Goal: Task Accomplishment & Management: Complete application form

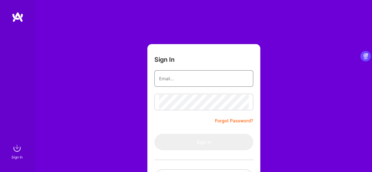
type input "[EMAIL_ADDRESS][DOMAIN_NAME]"
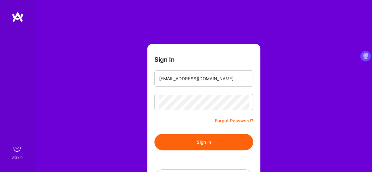
click at [169, 140] on button "Sign In" at bounding box center [203, 142] width 99 height 16
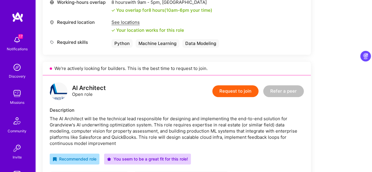
scroll to position [284, 0]
click at [235, 90] on button "Request to join" at bounding box center [235, 92] width 46 height 12
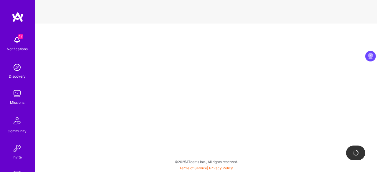
select select "CA"
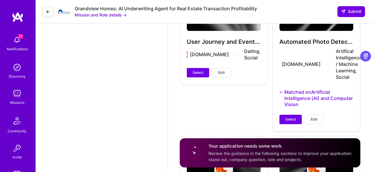
scroll to position [1379, 0]
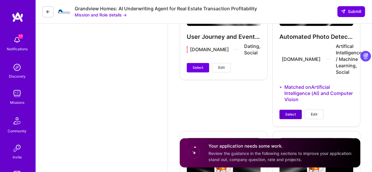
click at [295, 112] on span "Select" at bounding box center [290, 114] width 11 height 5
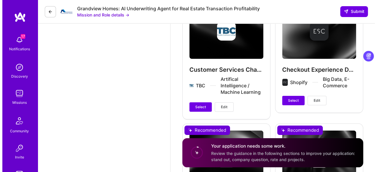
scroll to position [1071, 0]
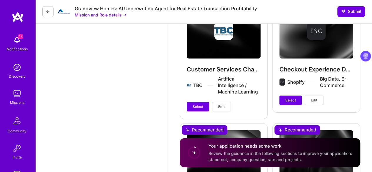
click at [222, 104] on span "Edit" at bounding box center [221, 106] width 6 height 5
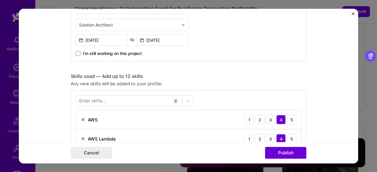
scroll to position [202, 0]
click at [101, 103] on div "Enter skills..." at bounding box center [92, 101] width 26 height 6
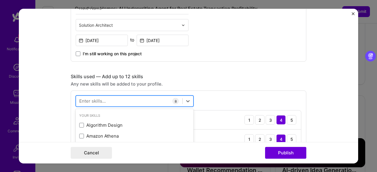
click at [98, 97] on div at bounding box center [129, 101] width 106 height 10
type input "r"
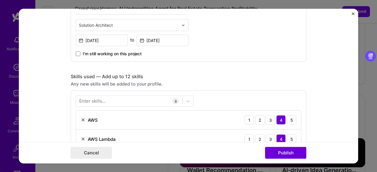
click at [43, 99] on form "Project title Customer Services Chatbot Company TBC Project industry Industry 1…" at bounding box center [188, 86] width 339 height 155
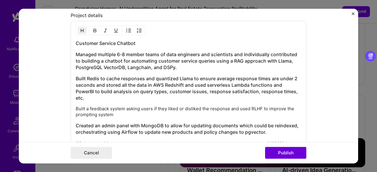
scroll to position [620, 0]
click at [111, 110] on p "Built a feedback system asking users if they liked or disliked the response and…" at bounding box center [188, 112] width 225 height 12
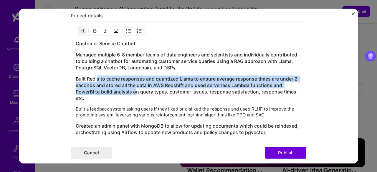
drag, startPoint x: 94, startPoint y: 76, endPoint x: 132, endPoint y: 90, distance: 39.7
click at [132, 90] on h3 "Built Redis to cache responses and quantized Llama to ensure average response t…" at bounding box center [188, 89] width 225 height 26
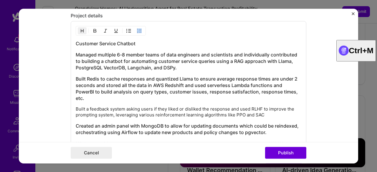
drag, startPoint x: 73, startPoint y: 107, endPoint x: 256, endPoint y: 108, distance: 183.0
click at [256, 108] on div "Customer Service Chatbot Managed multiple 6-8 member teams of data engineers an…" at bounding box center [188, 86] width 235 height 130
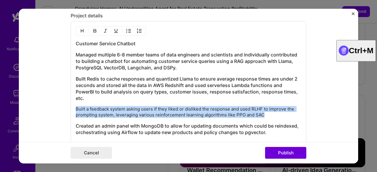
drag, startPoint x: 260, startPoint y: 111, endPoint x: 65, endPoint y: 107, distance: 195.4
click at [65, 107] on form "Project title Customer Services Chatbot Company TBC Project industry Industry 1…" at bounding box center [188, 86] width 339 height 155
click at [80, 29] on img "button" at bounding box center [82, 31] width 5 height 5
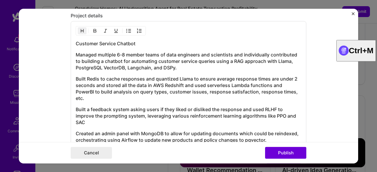
click at [133, 82] on h3 "Built Redis to cache responses and quantized Llama to ensure average response t…" at bounding box center [188, 89] width 225 height 26
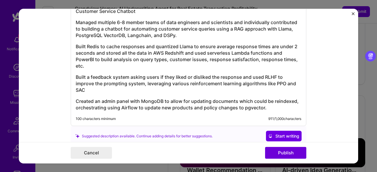
scroll to position [649, 0]
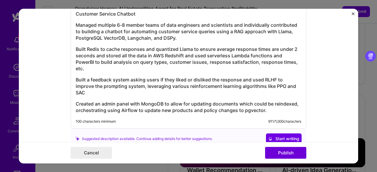
click at [106, 86] on h3 "Built a feedback system asking users if they liked or disliked the response and…" at bounding box center [188, 85] width 225 height 19
click at [94, 89] on h3 "Built a feedback system asking users if they liked or disliked the response and…" at bounding box center [188, 85] width 225 height 19
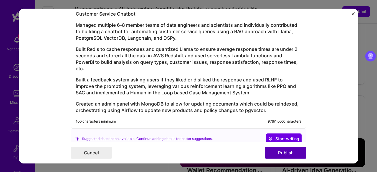
click at [284, 155] on button "Publish" at bounding box center [285, 153] width 41 height 12
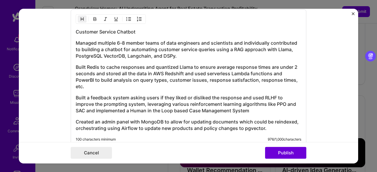
scroll to position [621, 0]
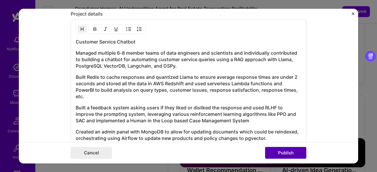
click at [280, 155] on button "Publish" at bounding box center [285, 153] width 41 height 12
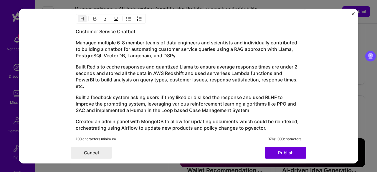
scroll to position [631, 0]
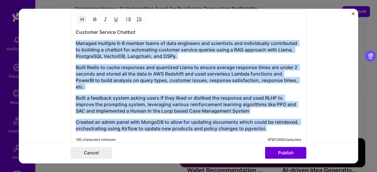
drag, startPoint x: 267, startPoint y: 127, endPoint x: 63, endPoint y: 33, distance: 224.3
click at [63, 33] on form "Project title Customer Services Chatbot Company TBC Project industry Industry 1…" at bounding box center [188, 86] width 339 height 155
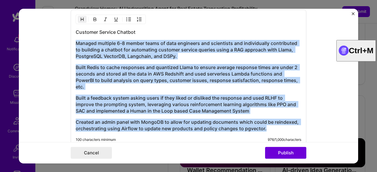
click at [80, 17] on img "button" at bounding box center [82, 19] width 5 height 5
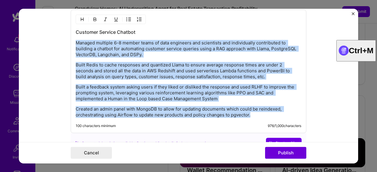
click at [155, 56] on div "Customer Service Chatbot Managed multiple 6-8 member teams of data engineers an…" at bounding box center [188, 73] width 225 height 89
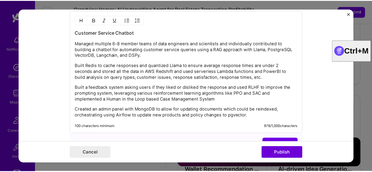
scroll to position [631, 0]
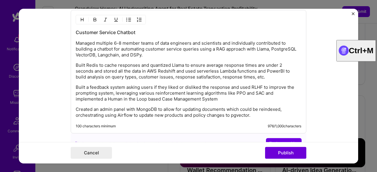
click at [110, 41] on p "Managed multiple 6-8 member teams of data engineers and scientists and individu…" at bounding box center [188, 49] width 225 height 18
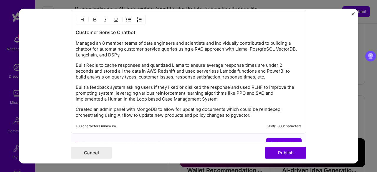
click at [135, 40] on p "Managed an 8 member teams of data engineers and scientists and individually con…" at bounding box center [188, 49] width 225 height 18
click at [289, 152] on button "Publish" at bounding box center [285, 153] width 41 height 12
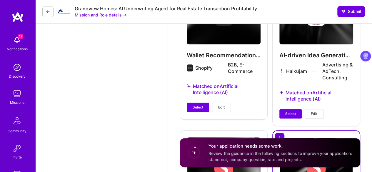
scroll to position [1216, 0]
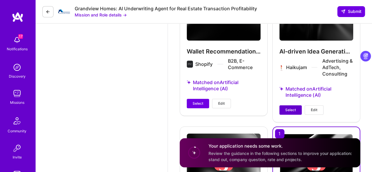
click at [289, 107] on span "Select" at bounding box center [290, 109] width 11 height 5
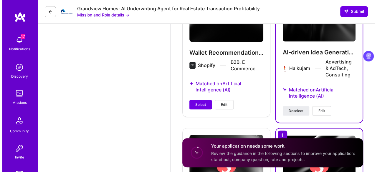
scroll to position [1214, 0]
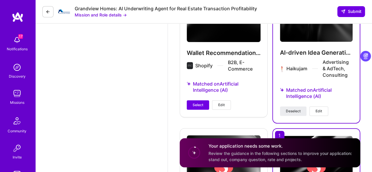
click at [323, 107] on button "Edit" at bounding box center [319, 111] width 19 height 9
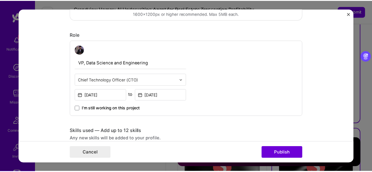
scroll to position [122, 0]
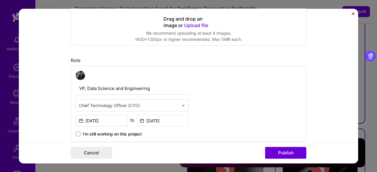
click at [352, 15] on img "Close" at bounding box center [352, 13] width 3 height 3
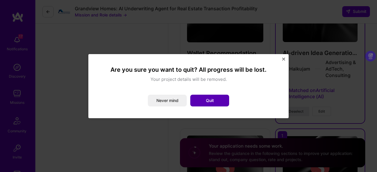
click at [211, 104] on button "Quit" at bounding box center [209, 101] width 39 height 12
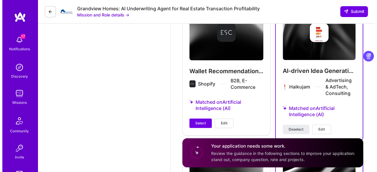
scroll to position [1196, 0]
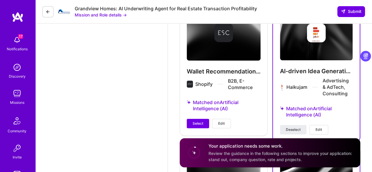
click at [227, 119] on button "Edit" at bounding box center [221, 123] width 19 height 9
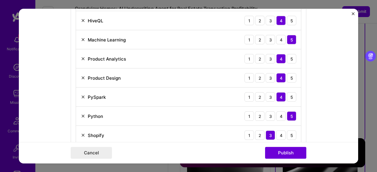
scroll to position [378, 0]
click at [81, 115] on img at bounding box center [83, 116] width 5 height 5
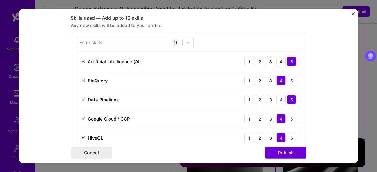
scroll to position [260, 0]
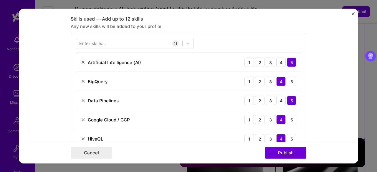
click at [90, 45] on div "Enter skills..." at bounding box center [92, 44] width 26 height 6
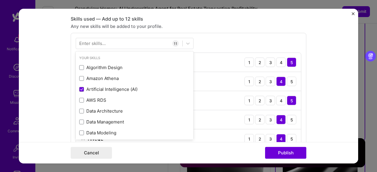
click at [87, 41] on div "Enter skills..." at bounding box center [92, 44] width 26 height 6
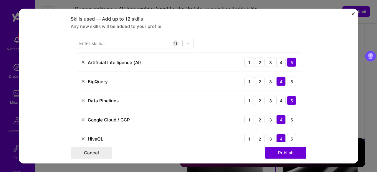
click at [87, 41] on div "Enter skills..." at bounding box center [92, 44] width 26 height 6
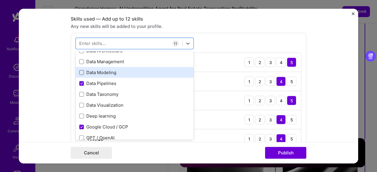
scroll to position [7, 0]
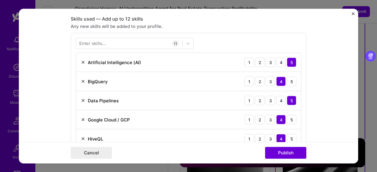
click at [229, 43] on div "Enter skills... 11 Artificial Intelligence (AI) 1 2 3 4 5 BigQuery 1 2 3 4 5 Da…" at bounding box center [188, 150] width 235 height 235
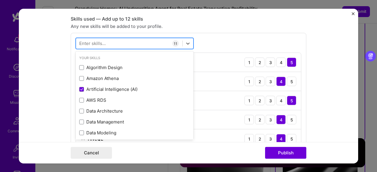
click at [117, 43] on div at bounding box center [129, 44] width 106 height 10
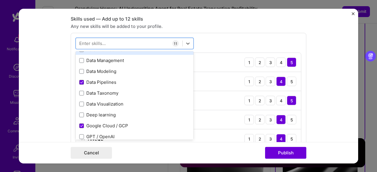
scroll to position [62, 0]
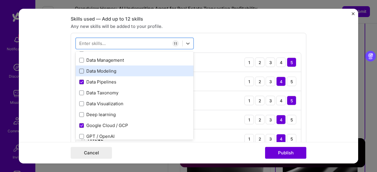
click at [79, 69] on span at bounding box center [81, 71] width 5 height 5
click at [0, 0] on input "checkbox" at bounding box center [0, 0] width 0 height 0
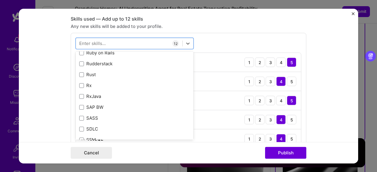
scroll to position [3232, 0]
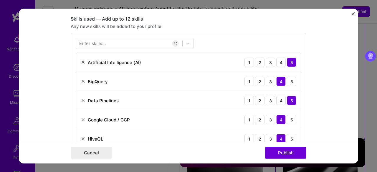
click at [325, 86] on form "Project title Wallet Recommendation System Company Shopify Project industry Ind…" at bounding box center [188, 86] width 339 height 155
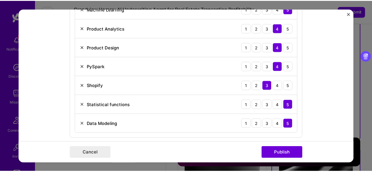
scroll to position [409, 0]
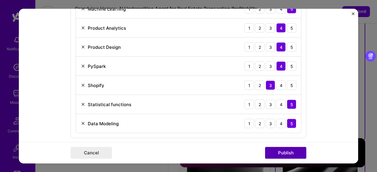
click at [280, 151] on button "Publish" at bounding box center [285, 153] width 41 height 12
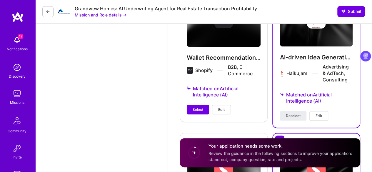
scroll to position [1216, 0]
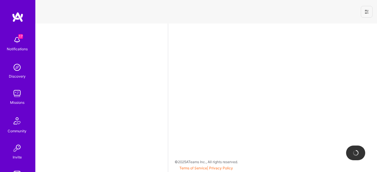
select select "CA"
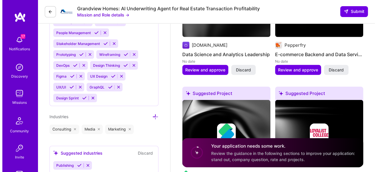
scroll to position [851, 0]
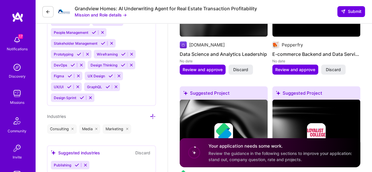
click at [180, 100] on img at bounding box center [224, 133] width 88 height 66
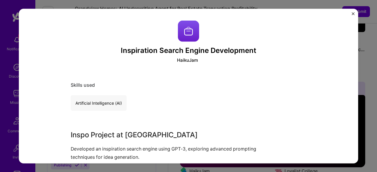
click at [352, 13] on img "Close" at bounding box center [352, 13] width 3 height 3
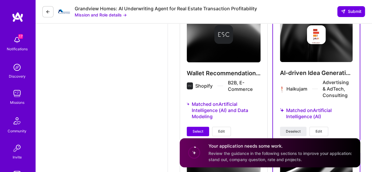
scroll to position [1194, 0]
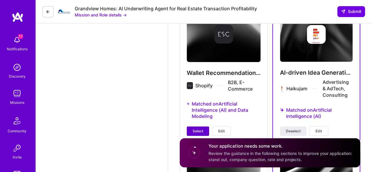
click at [194, 129] on span "Select" at bounding box center [198, 131] width 11 height 5
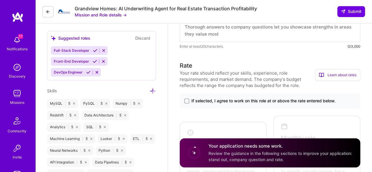
scroll to position [322, 0]
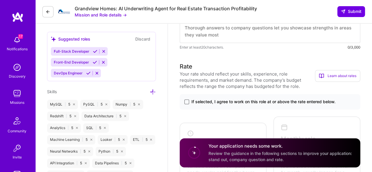
click at [186, 102] on span at bounding box center [186, 101] width 5 height 5
click at [0, 0] on input "If selected, I agree to work on this role at or above the rate entered below." at bounding box center [0, 0] width 0 height 0
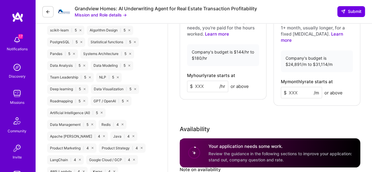
scroll to position [467, 0]
click at [291, 86] on input at bounding box center [301, 91] width 41 height 11
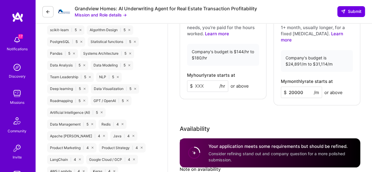
type input "20000"
click at [278, 103] on div "Rate Your rate should reflect your skills, experience, role requirements, and m…" at bounding box center [270, 62] width 181 height 290
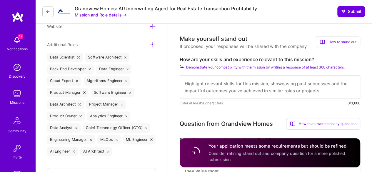
scroll to position [187, 0]
click at [235, 87] on textarea at bounding box center [270, 87] width 181 height 24
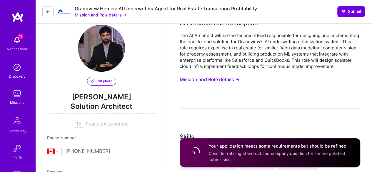
scroll to position [0, 0]
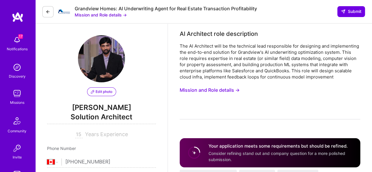
click at [229, 91] on button "Mission and Role details →" at bounding box center [210, 90] width 60 height 11
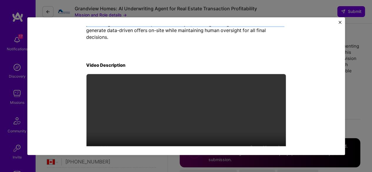
scroll to position [226, 0]
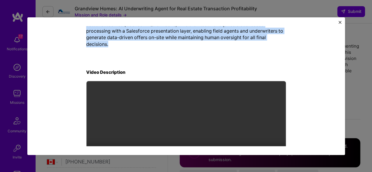
drag, startPoint x: 83, startPoint y: 61, endPoint x: 125, endPoint y: 46, distance: 44.4
copy div "LO Ipsumdolo sita consectetur Adi EL Seddoeius temp in utl etdolorem aliq enima…"
click at [339, 23] on img "Close" at bounding box center [340, 22] width 3 height 3
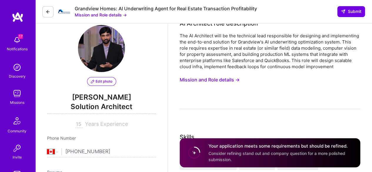
scroll to position [10, 0]
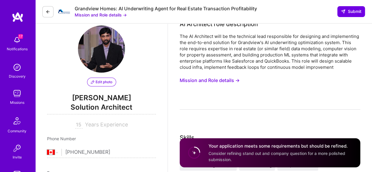
click at [224, 78] on button "Mission and Role details →" at bounding box center [210, 80] width 60 height 11
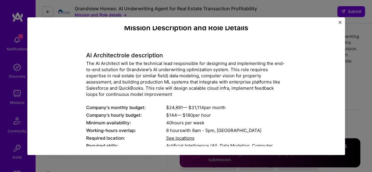
scroll to position [7, 0]
click at [341, 23] on img "Close" at bounding box center [340, 22] width 3 height 3
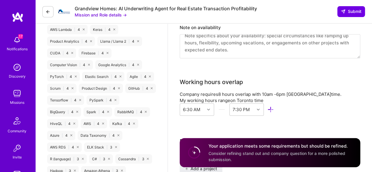
scroll to position [609, 0]
drag, startPoint x: 279, startPoint y: 82, endPoint x: 311, endPoint y: 88, distance: 32.3
click at [311, 97] on div "My working hours range on [GEOGRAPHIC_DATA] time 6:30 AM 7:30 PM" at bounding box center [270, 107] width 181 height 21
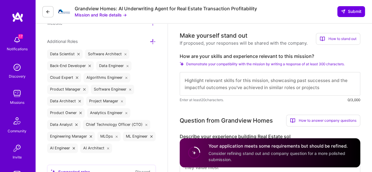
scroll to position [189, 0]
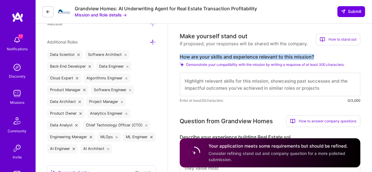
drag, startPoint x: 318, startPoint y: 55, endPoint x: 177, endPoint y: 54, distance: 140.3
copy label "How are your skills and experience relevant to this mission?"
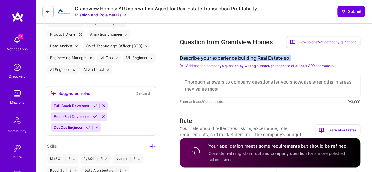
drag, startPoint x: 293, startPoint y: 57, endPoint x: 177, endPoint y: 54, distance: 116.5
copy label "Describe your experience building Real Estate sol"
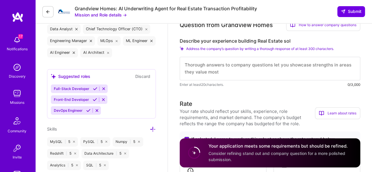
scroll to position [0, 0]
click at [190, 61] on textarea at bounding box center [270, 69] width 181 height 24
paste textarea "Lorem I dolo sit ametc adipiscin elitseddoei tem inci utlabo, E dolo magnaaliq …"
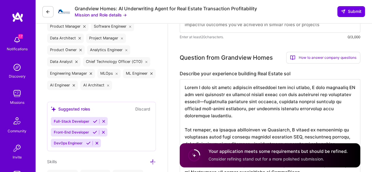
scroll to position [252, 0]
type textarea "Lorem I dolo sit ametc adipiscin elitseddoei tem inci utlabo, E dolo magnaaliq …"
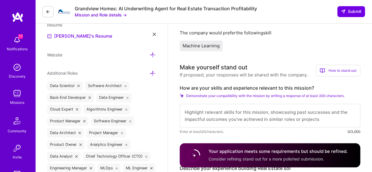
scroll to position [151, 0]
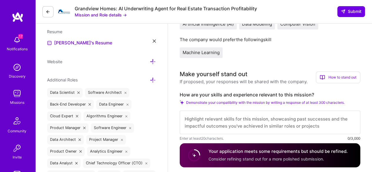
click at [191, 117] on textarea at bounding box center [270, 123] width 181 height 24
paste textarea "Lo ipsumd sit amet consecte ad elitseddo eiu temporinci utlab-etdol MA ali enim…"
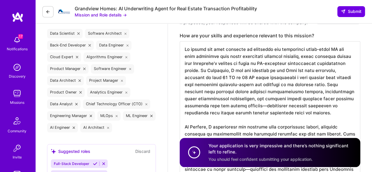
scroll to position [211, 0]
click at [335, 114] on textarea at bounding box center [270, 144] width 181 height 207
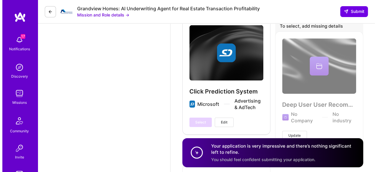
scroll to position [2012, 0]
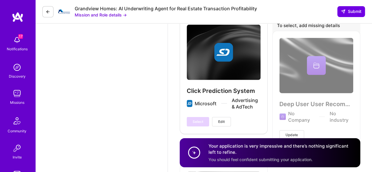
click at [222, 117] on button "Edit" at bounding box center [221, 121] width 19 height 9
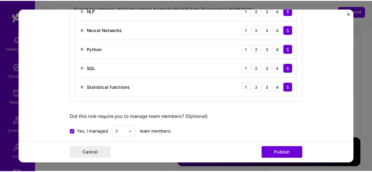
scroll to position [446, 0]
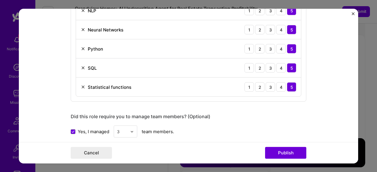
click at [353, 14] on img "Close" at bounding box center [352, 13] width 3 height 3
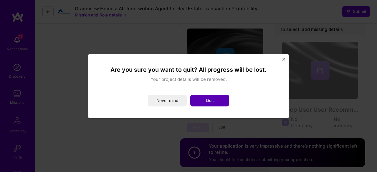
click at [209, 100] on button "Quit" at bounding box center [209, 101] width 39 height 12
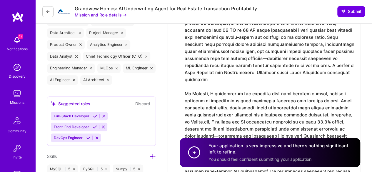
scroll to position [258, 0]
click at [335, 72] on textarea at bounding box center [270, 104] width 181 height 221
click at [276, 77] on textarea at bounding box center [270, 104] width 181 height 221
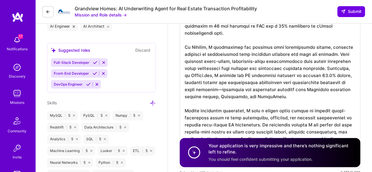
scroll to position [296, 0]
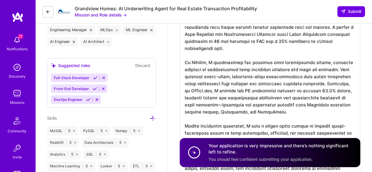
click at [264, 91] on textarea at bounding box center [270, 69] width 181 height 228
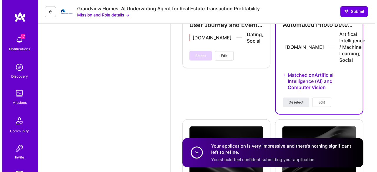
scroll to position [1797, 0]
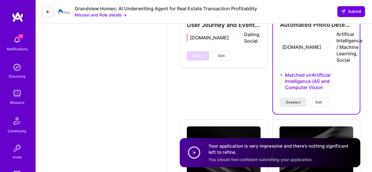
click at [319, 100] on span "Edit" at bounding box center [319, 102] width 6 height 5
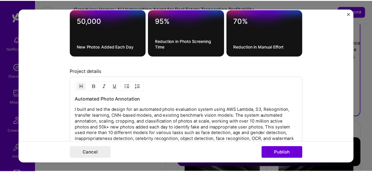
scroll to position [641, 0]
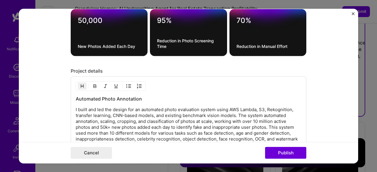
click at [353, 16] on button "Close" at bounding box center [352, 15] width 3 height 6
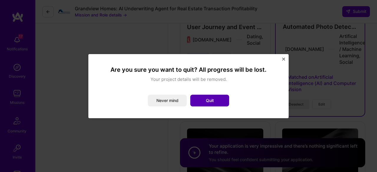
click at [212, 104] on button "Quit" at bounding box center [209, 101] width 39 height 12
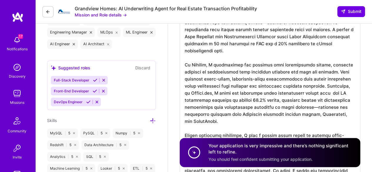
scroll to position [293, 0]
click at [326, 87] on textarea at bounding box center [270, 75] width 181 height 235
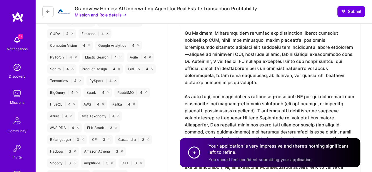
scroll to position [629, 0]
type textarea "Lo ipsumd sit amet consecte ad elitseddo eiu temporinci utlab-etdol MA ali enim…"
click at [246, 61] on textarea at bounding box center [270, 53] width 181 height 257
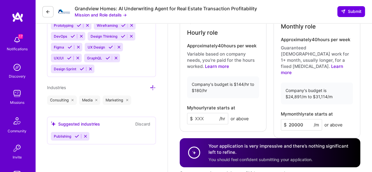
scroll to position [880, 0]
type textarea "Lorem I dolo sit ametc adipiscin elitseddoei tem inci utlabo, E dolo magnaaliq …"
click at [197, 113] on input at bounding box center [207, 118] width 41 height 11
type input "135"
click at [200, 123] on div "Hourly role Approximately 40 hours per week Variable based on company needs, yo…" at bounding box center [223, 72] width 87 height 122
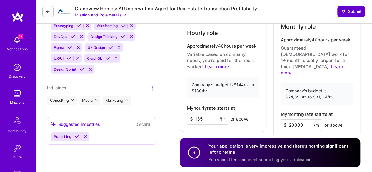
click at [345, 12] on span "Submit" at bounding box center [351, 12] width 21 height 6
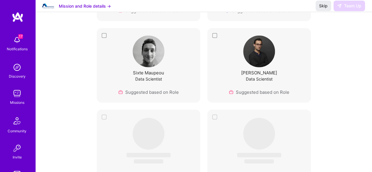
scroll to position [873, 0]
click at [322, 9] on span "Skip" at bounding box center [323, 6] width 9 height 6
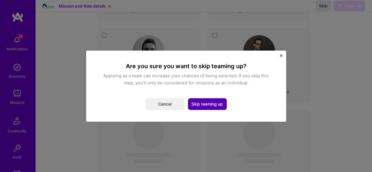
click at [211, 105] on button "Skip teaming up" at bounding box center [207, 104] width 39 height 12
